Goal: Transaction & Acquisition: Purchase product/service

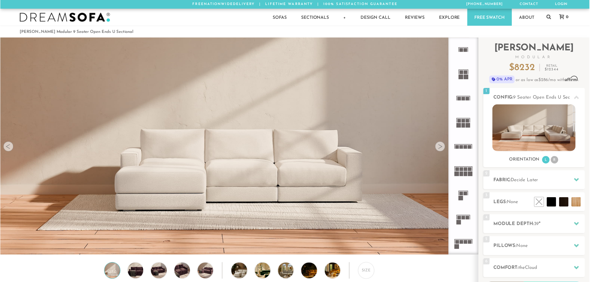
scroll to position [7326, 591]
click at [563, 162] on li "R" at bounding box center [561, 162] width 8 height 8
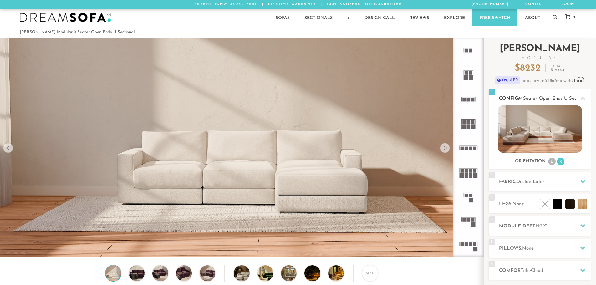
click at [549, 161] on li "L" at bounding box center [552, 162] width 8 height 8
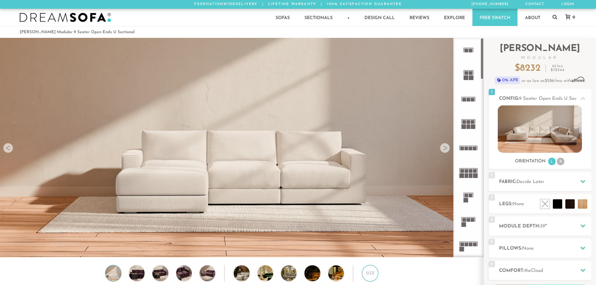
click at [375, 276] on div "Size" at bounding box center [370, 273] width 16 height 16
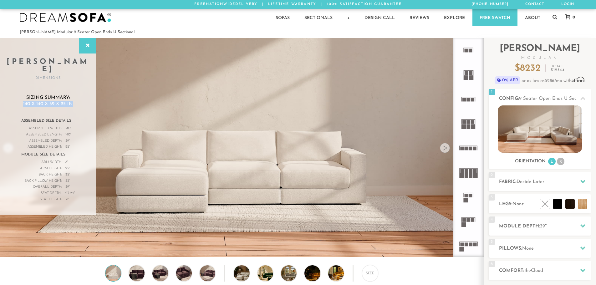
drag, startPoint x: 23, startPoint y: 94, endPoint x: 77, endPoint y: 94, distance: 54.8
click at [77, 95] on h3 "Sizing Summary: 140 x 140 x 39 x 25 in" at bounding box center [48, 101] width 71 height 12
copy span "140 x 140 x 39 x 25 in"
click at [522, 96] on h2 "Config: 9 Seater Open Ends U Sectional" at bounding box center [545, 98] width 92 height 7
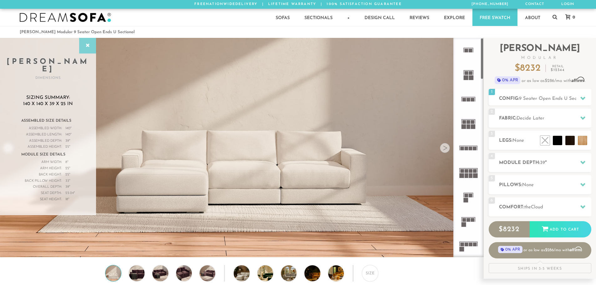
click at [85, 43] on icon at bounding box center [87, 45] width 7 height 5
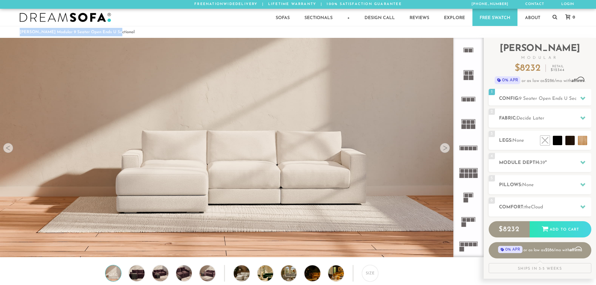
drag, startPoint x: 20, startPoint y: 33, endPoint x: 123, endPoint y: 29, distance: 103.3
click at [123, 29] on ol "[PERSON_NAME] Modular 9 Seater Open Ends U Sectional" at bounding box center [298, 32] width 557 height 8
copy li "[PERSON_NAME] Modular 9 Seater Open Ends U Sectional"
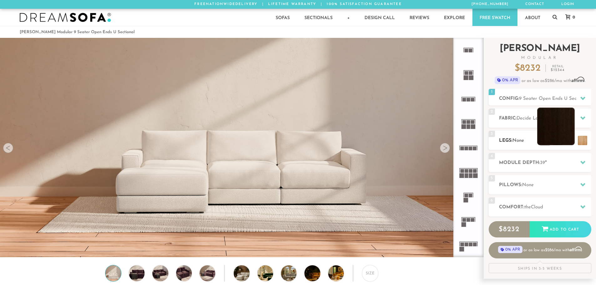
click at [570, 139] on li at bounding box center [556, 127] width 38 height 38
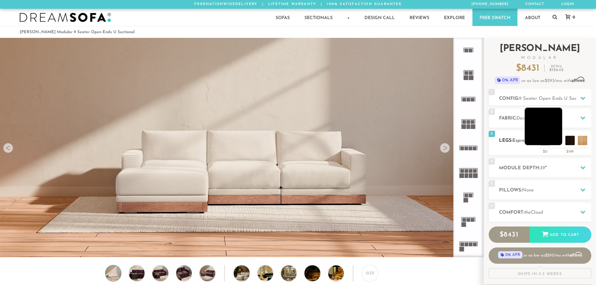
click at [558, 141] on li at bounding box center [544, 127] width 38 height 38
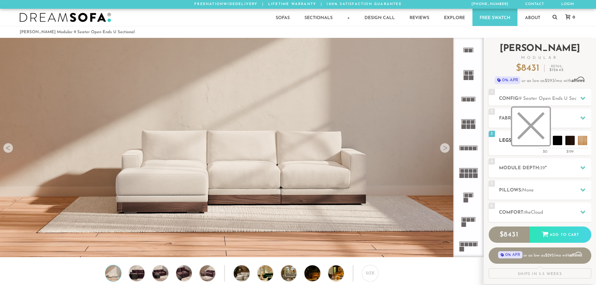
click at [545, 141] on li at bounding box center [531, 127] width 38 height 38
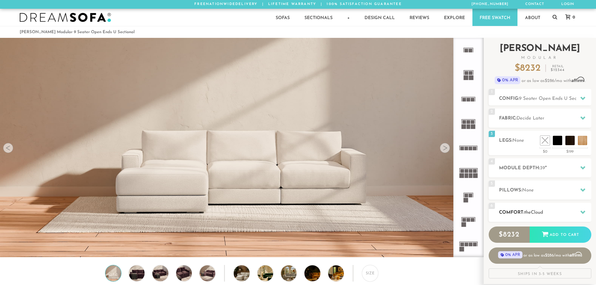
click at [548, 211] on h2 "Comfort: the Cloud" at bounding box center [545, 212] width 92 height 7
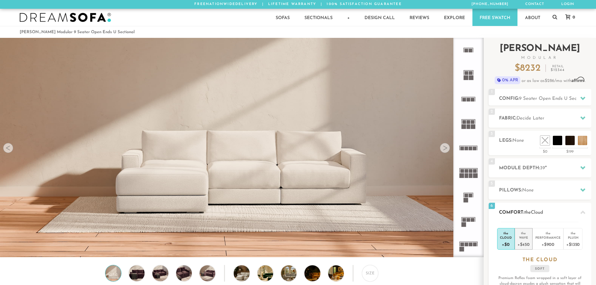
click at [529, 245] on div "+$450" at bounding box center [524, 244] width 12 height 9
click at [551, 210] on h2 "Comfort: the Wave" at bounding box center [545, 212] width 92 height 7
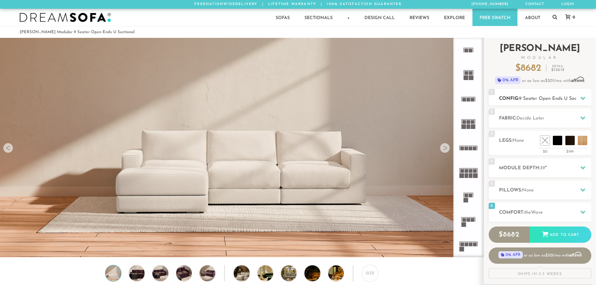
click at [542, 98] on span "9 Seater Open Ends U Sectional" at bounding box center [553, 98] width 69 height 5
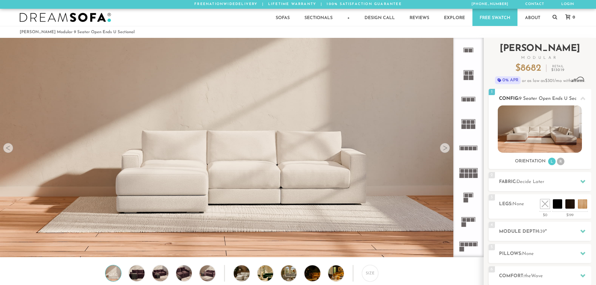
click at [559, 162] on li "R" at bounding box center [561, 162] width 8 height 8
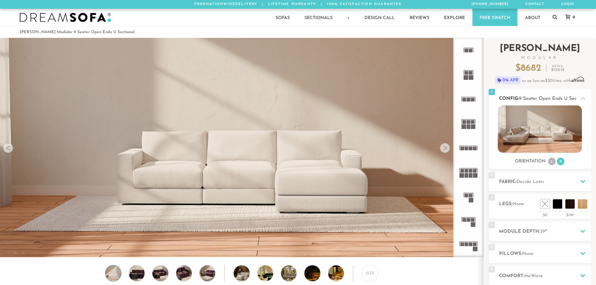
click at [549, 162] on li "L" at bounding box center [552, 162] width 8 height 8
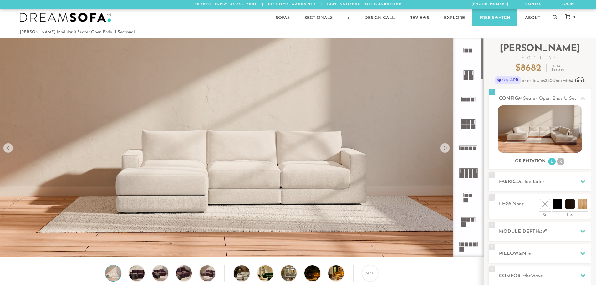
click at [446, 157] on img at bounding box center [241, 79] width 483 height 161
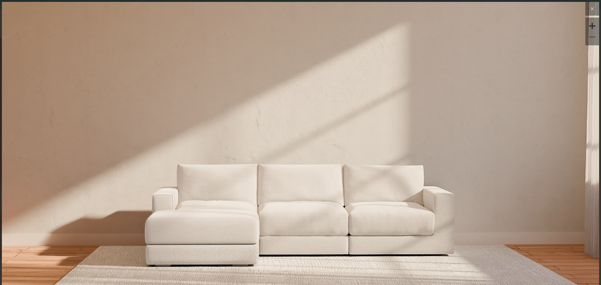
click at [588, 9] on icon at bounding box center [592, 9] width 8 height 8
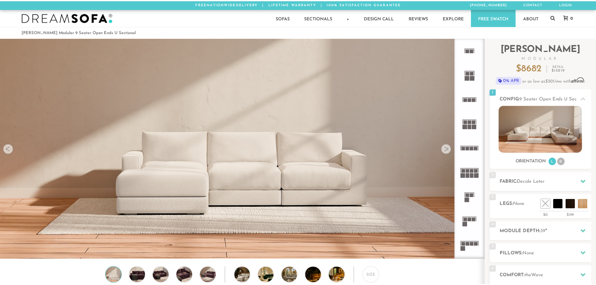
scroll to position [7326, 591]
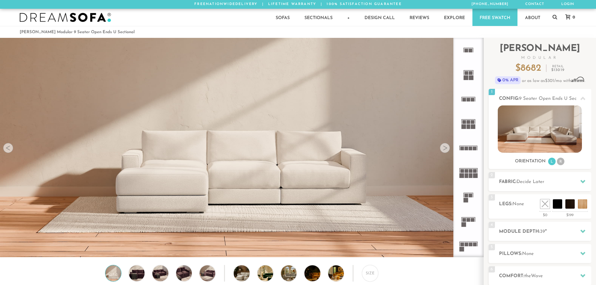
click at [446, 148] on div at bounding box center [445, 148] width 10 height 10
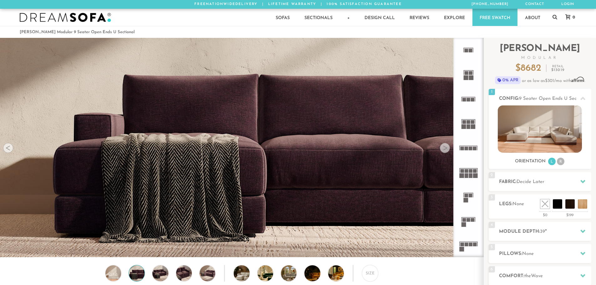
click at [446, 148] on div at bounding box center [445, 148] width 10 height 10
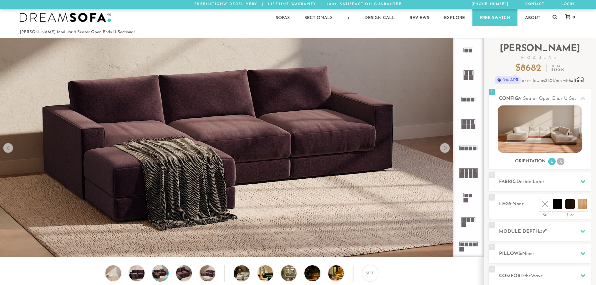
click at [446, 148] on div at bounding box center [445, 148] width 10 height 10
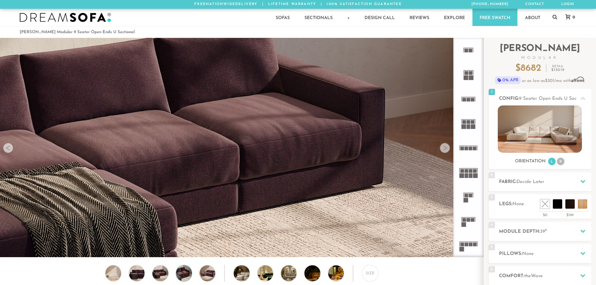
click at [446, 148] on div at bounding box center [445, 148] width 10 height 10
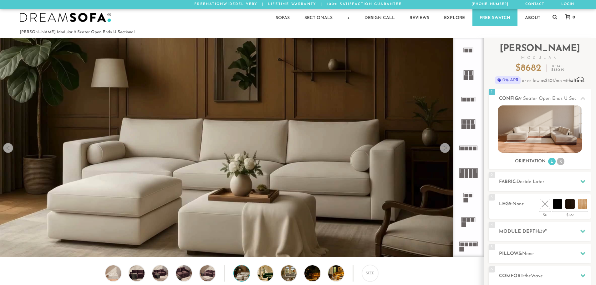
click at [446, 148] on div at bounding box center [445, 148] width 10 height 10
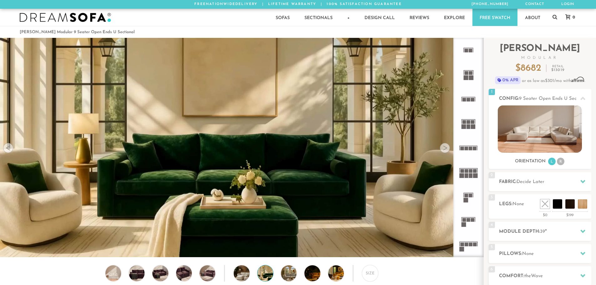
click at [446, 148] on div at bounding box center [445, 148] width 10 height 10
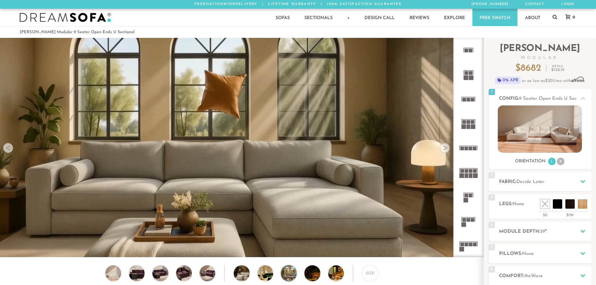
click at [6, 150] on div at bounding box center [8, 148] width 10 height 10
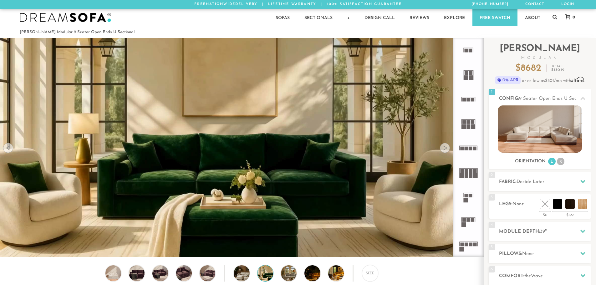
click at [447, 149] on div at bounding box center [445, 148] width 10 height 10
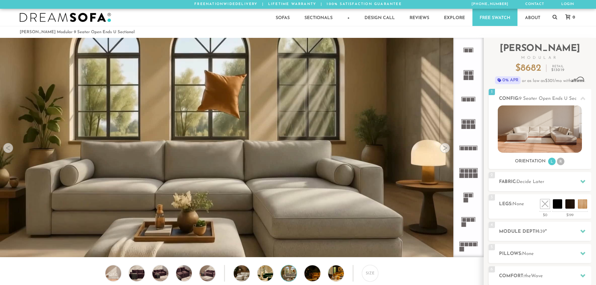
click at [447, 149] on div at bounding box center [445, 148] width 10 height 10
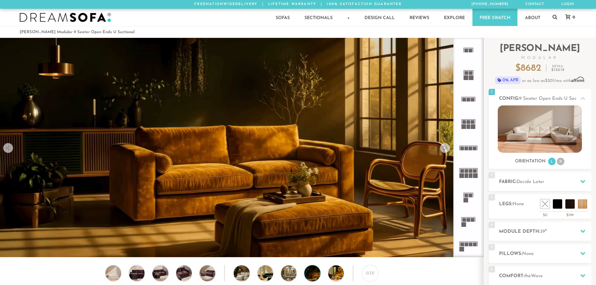
click at [447, 149] on div at bounding box center [445, 148] width 10 height 10
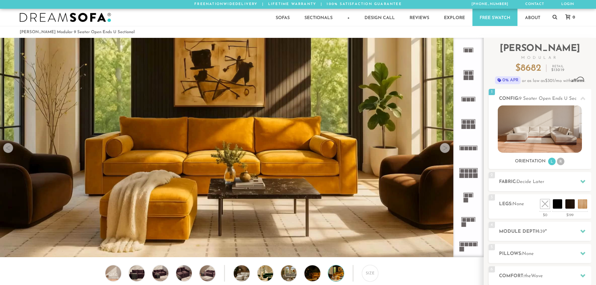
click at [447, 149] on div at bounding box center [445, 148] width 10 height 10
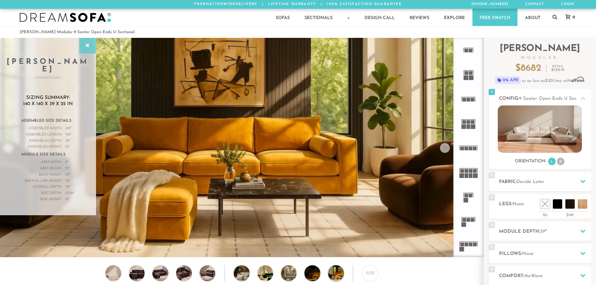
click at [91, 44] on div at bounding box center [87, 46] width 17 height 16
